Goal: Navigation & Orientation: Find specific page/section

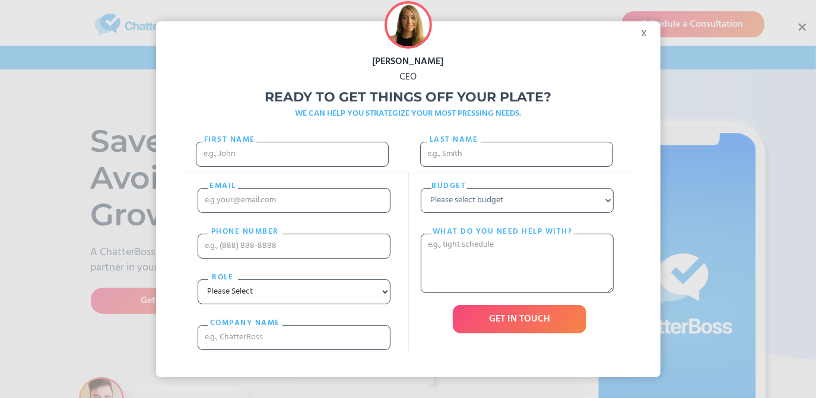
click at [646, 31] on div "x" at bounding box center [647, 30] width 27 height 18
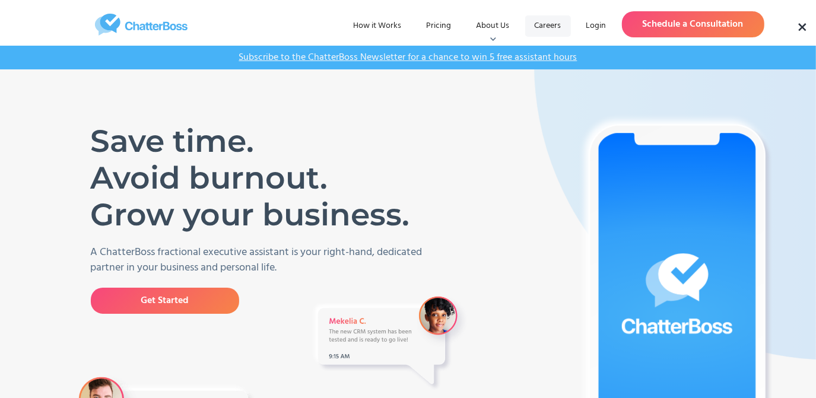
click at [553, 23] on link "Careers" at bounding box center [548, 25] width 46 height 21
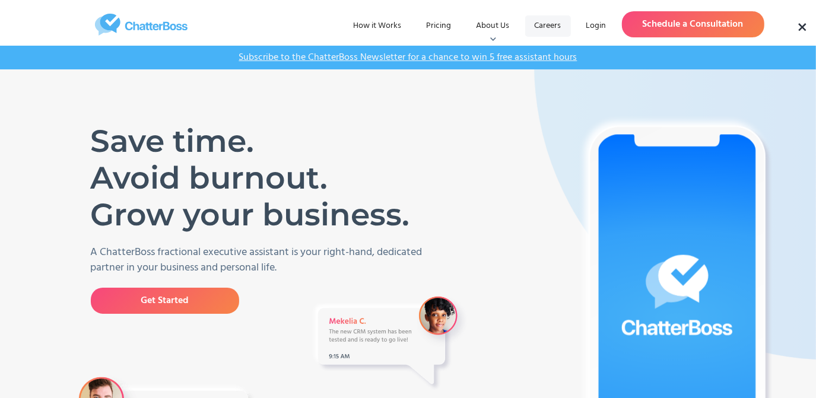
click at [532, 28] on link "Careers" at bounding box center [548, 25] width 46 height 21
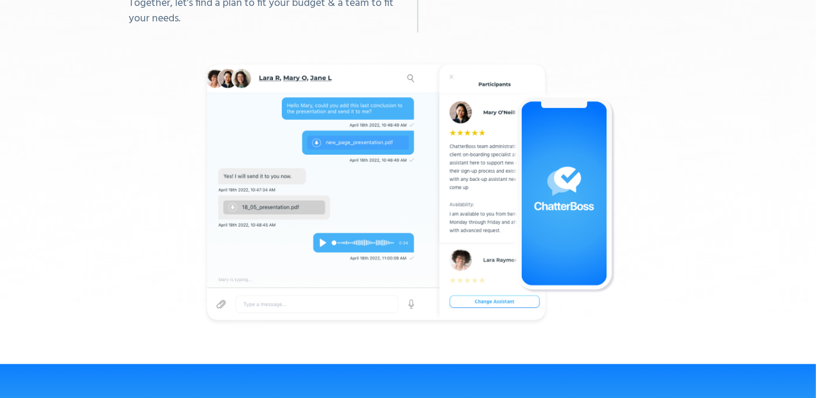
scroll to position [4102, 0]
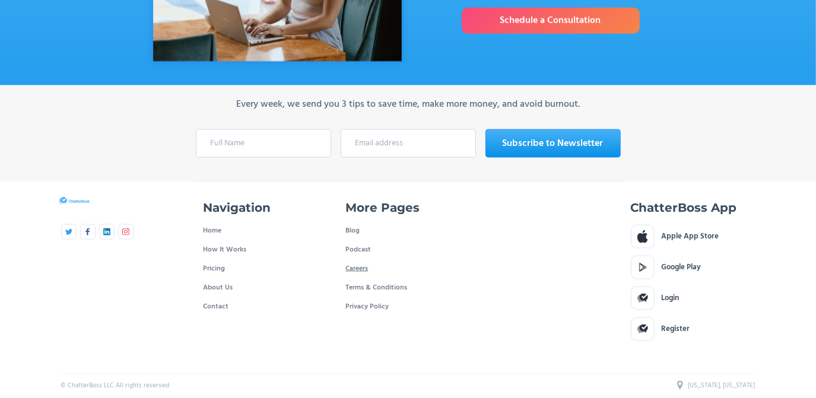
click at [351, 259] on link "Careers" at bounding box center [357, 268] width 23 height 19
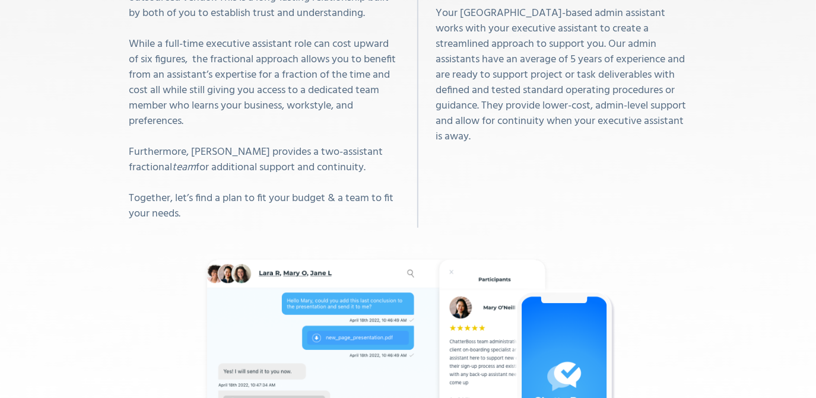
scroll to position [3463, 0]
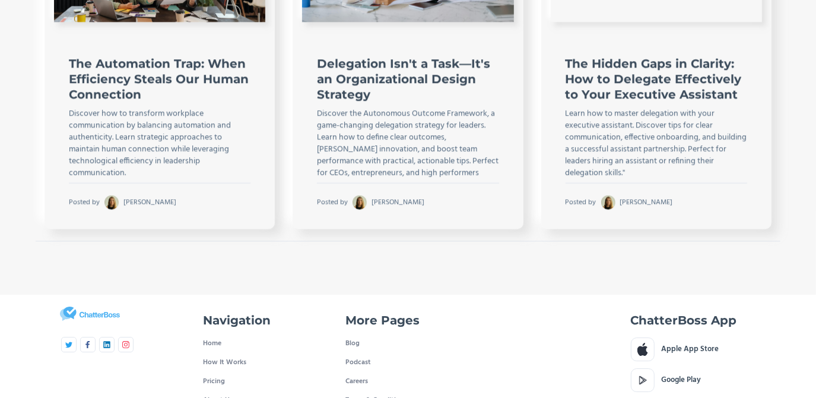
scroll to position [2621, 0]
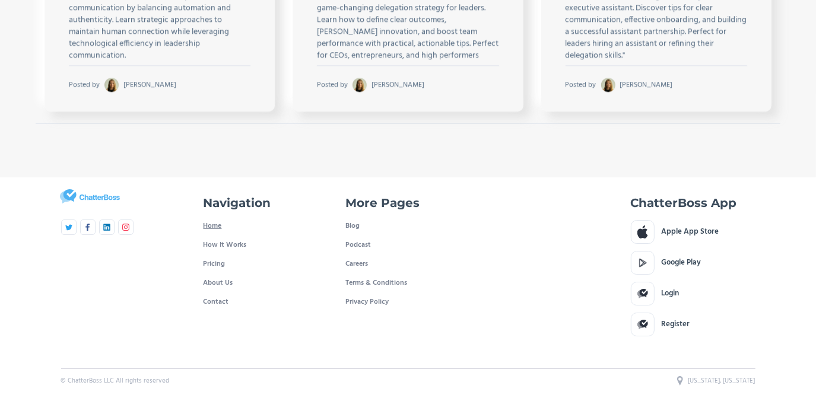
click at [207, 217] on link "Home" at bounding box center [213, 226] width 18 height 19
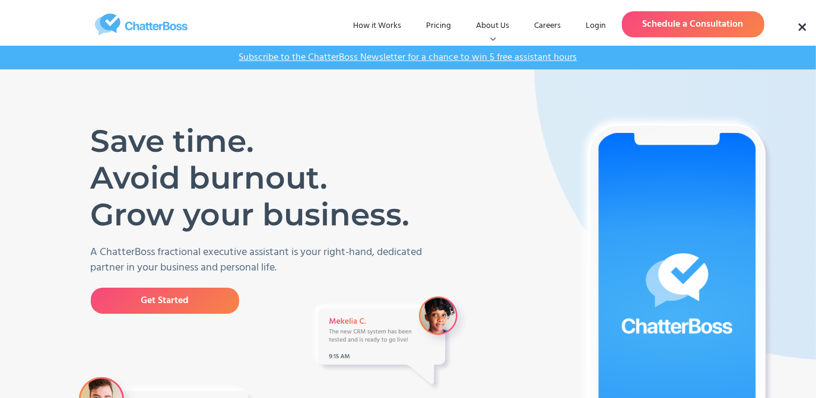
click at [153, 24] on img "home" at bounding box center [141, 25] width 178 height 22
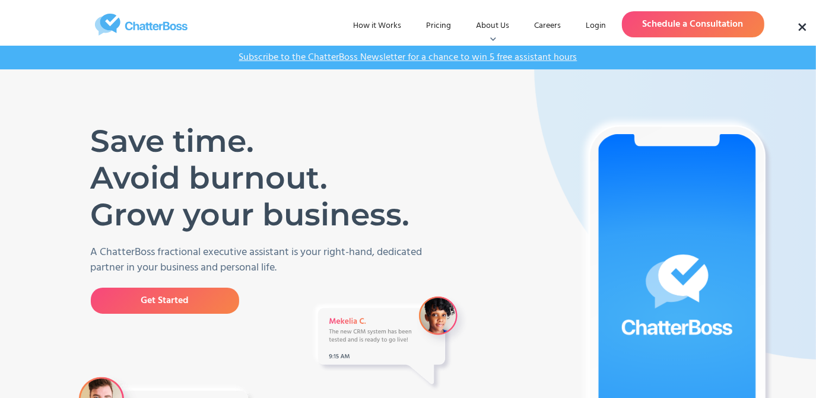
click at [799, 23] on div "How it Works Pricing About Us Who We Are Blog Podcast Careers Login Login Sched…" at bounding box center [408, 23] width 816 height 46
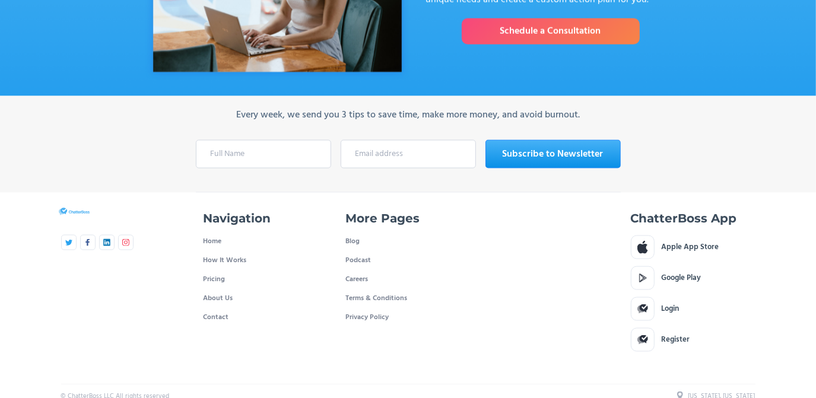
scroll to position [4092, 0]
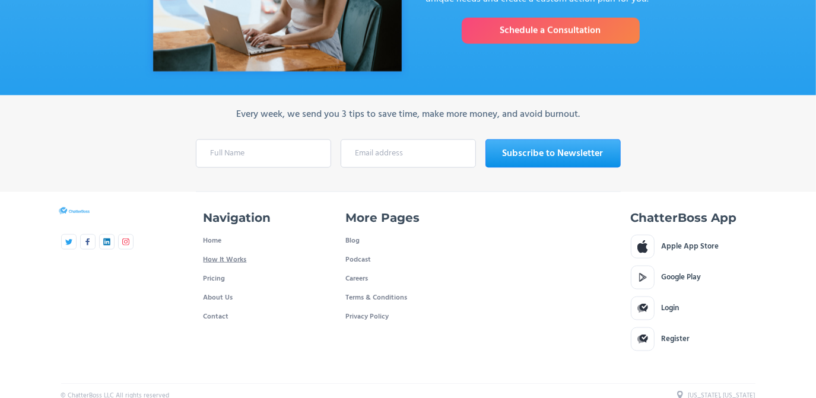
click at [236, 253] on link "How It Works" at bounding box center [225, 259] width 43 height 19
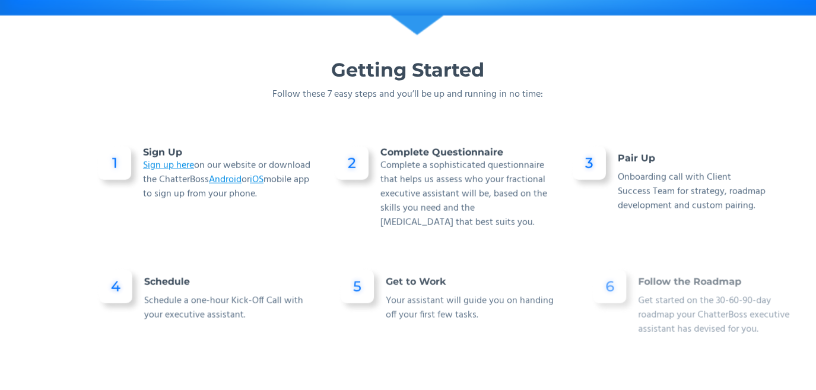
scroll to position [759, 0]
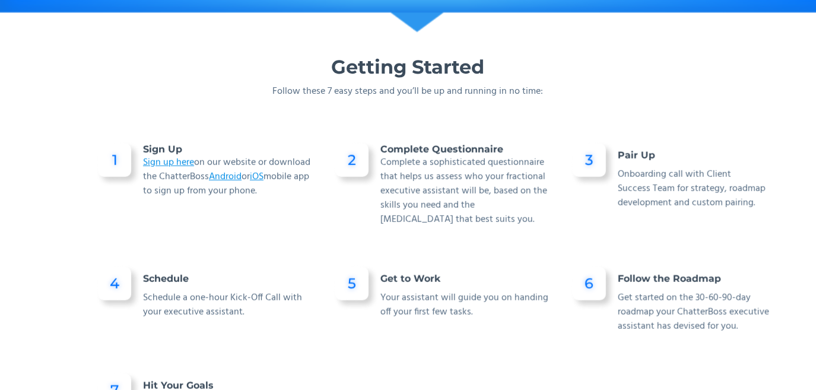
click at [164, 162] on link "Sign up here" at bounding box center [168, 162] width 51 height 15
